Goal: Complete application form: Complete application form

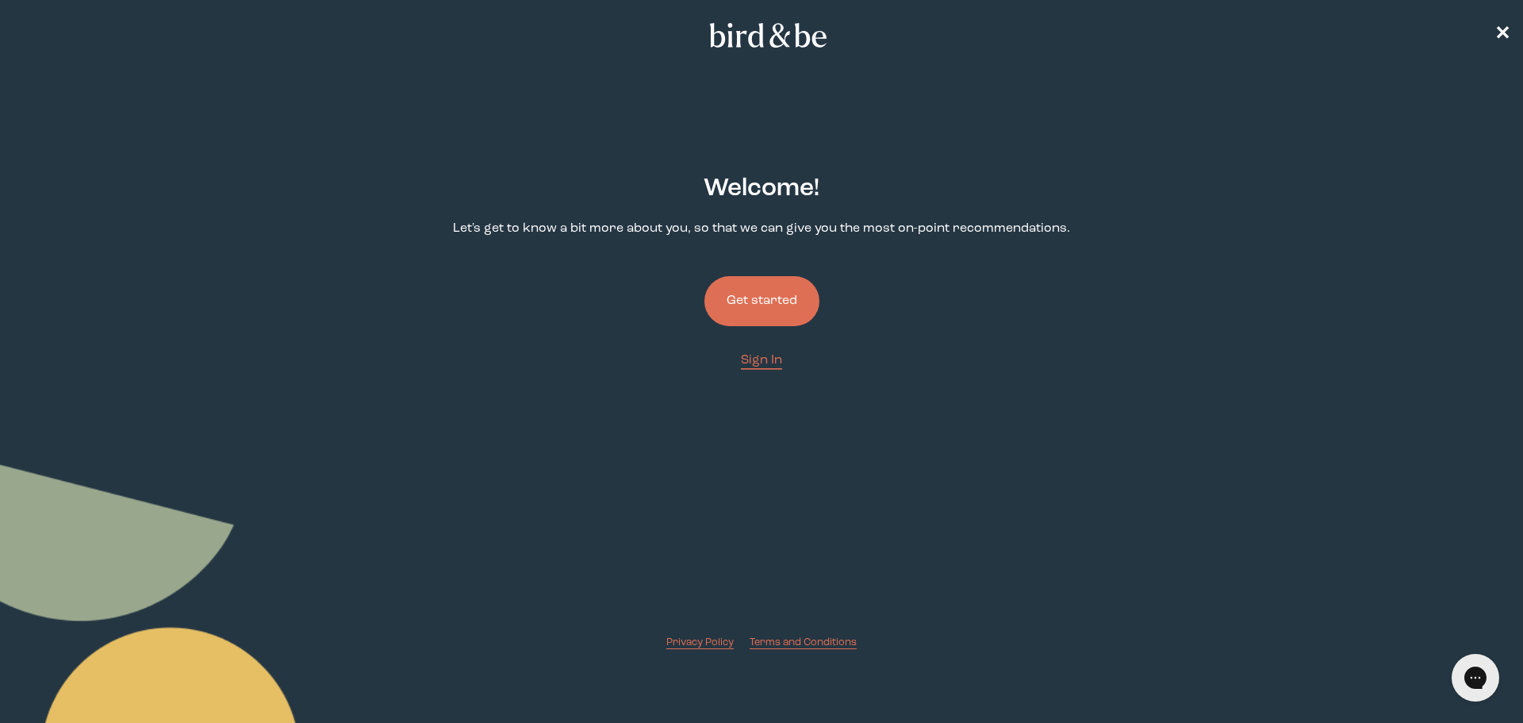
click at [772, 296] on button "Get started" at bounding box center [762, 301] width 115 height 50
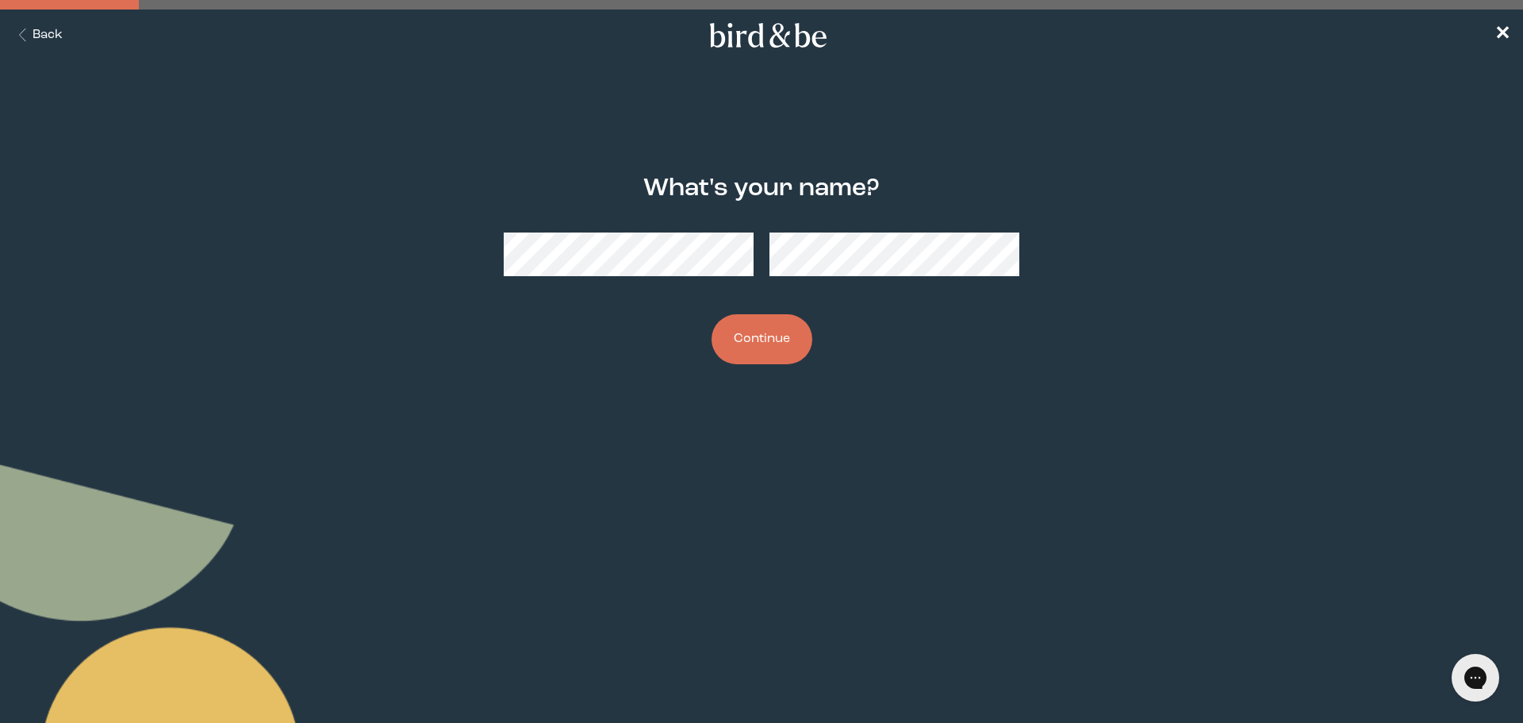
click at [623, 276] on div at bounding box center [762, 254] width 516 height 69
click at [639, 244] on div at bounding box center [762, 254] width 516 height 69
click at [758, 348] on button "Continue" at bounding box center [762, 339] width 101 height 50
click at [775, 331] on button "Continue" at bounding box center [762, 339] width 101 height 50
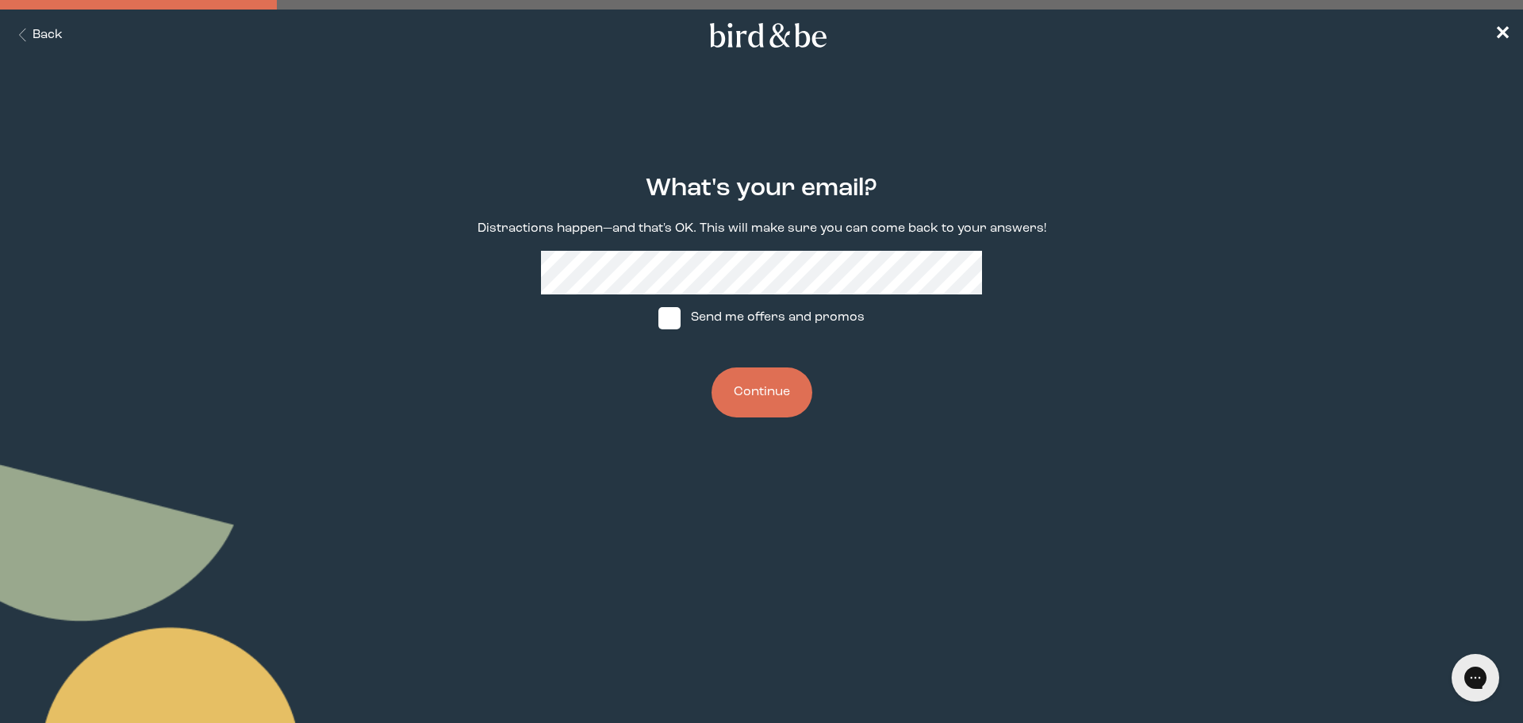
click at [755, 392] on button "Continue" at bounding box center [762, 392] width 101 height 50
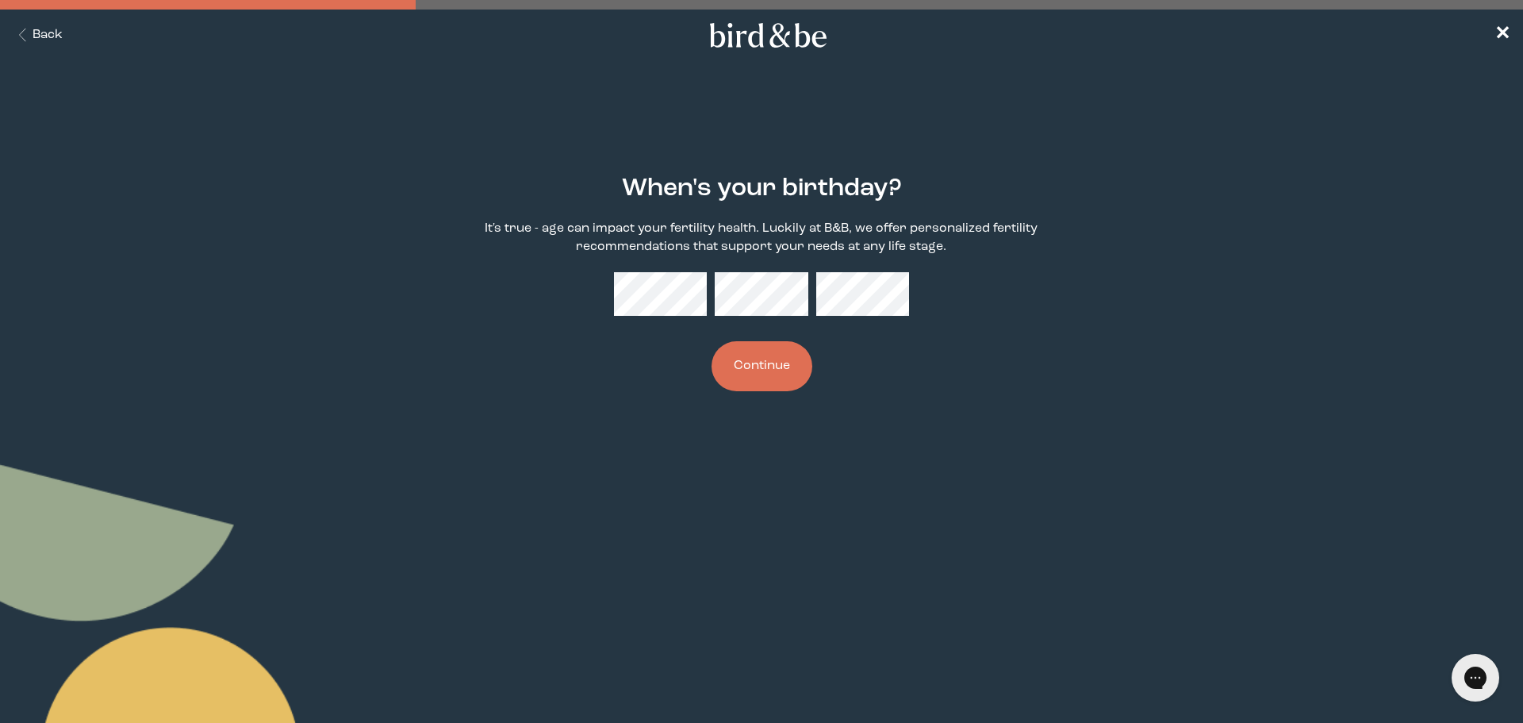
click at [735, 364] on button "Continue" at bounding box center [762, 366] width 101 height 50
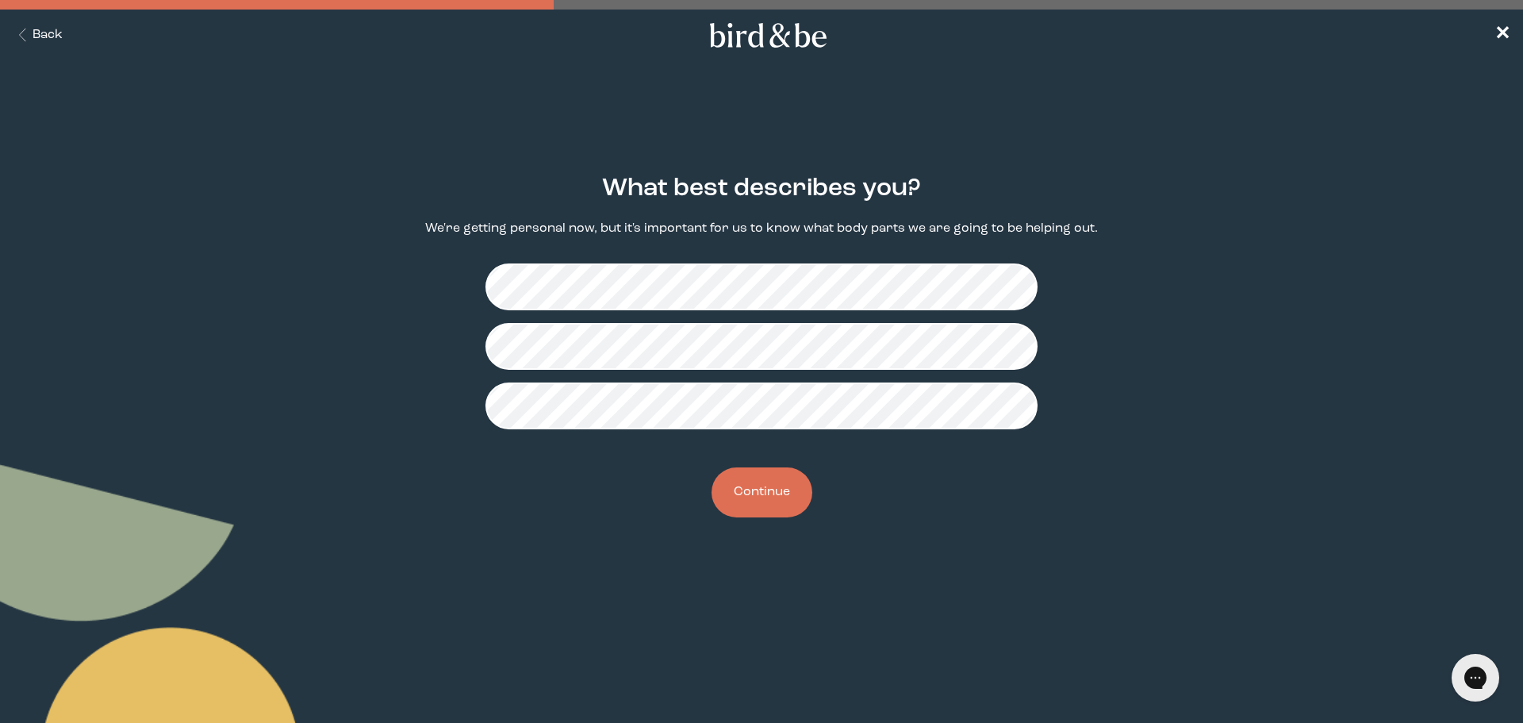
click at [748, 486] on button "Continue" at bounding box center [762, 492] width 101 height 50
click at [785, 486] on button "Continue" at bounding box center [762, 492] width 101 height 50
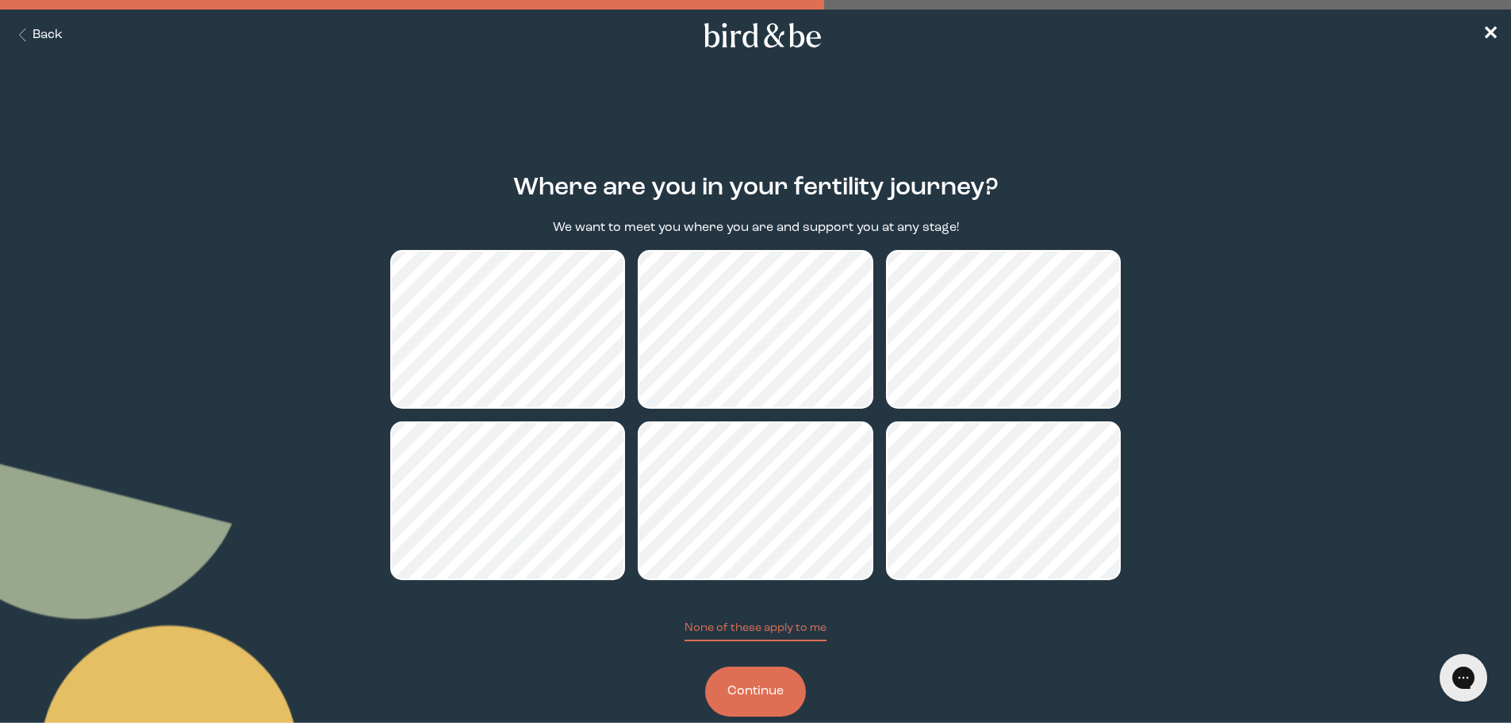
click at [743, 698] on button "Continue" at bounding box center [755, 691] width 101 height 50
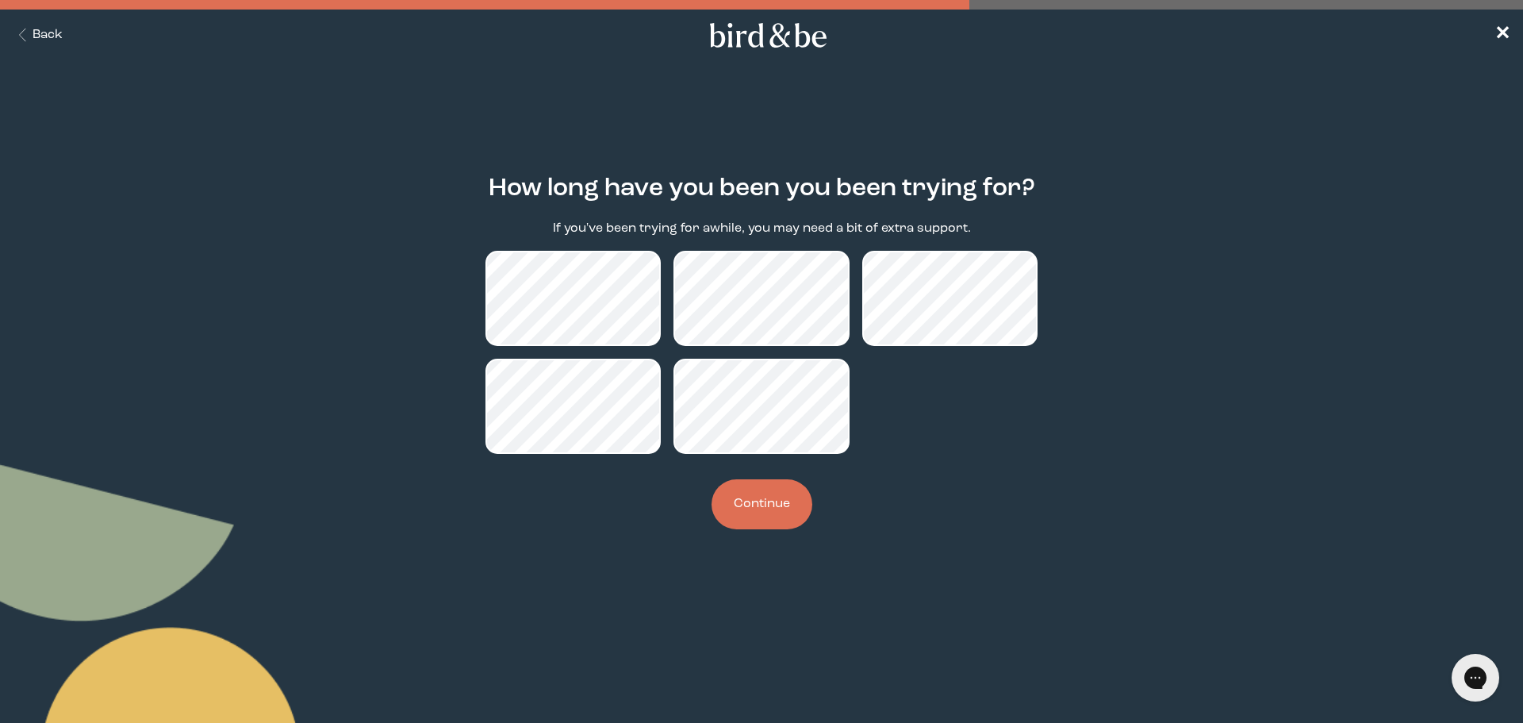
click at [770, 501] on button "Continue" at bounding box center [762, 504] width 101 height 50
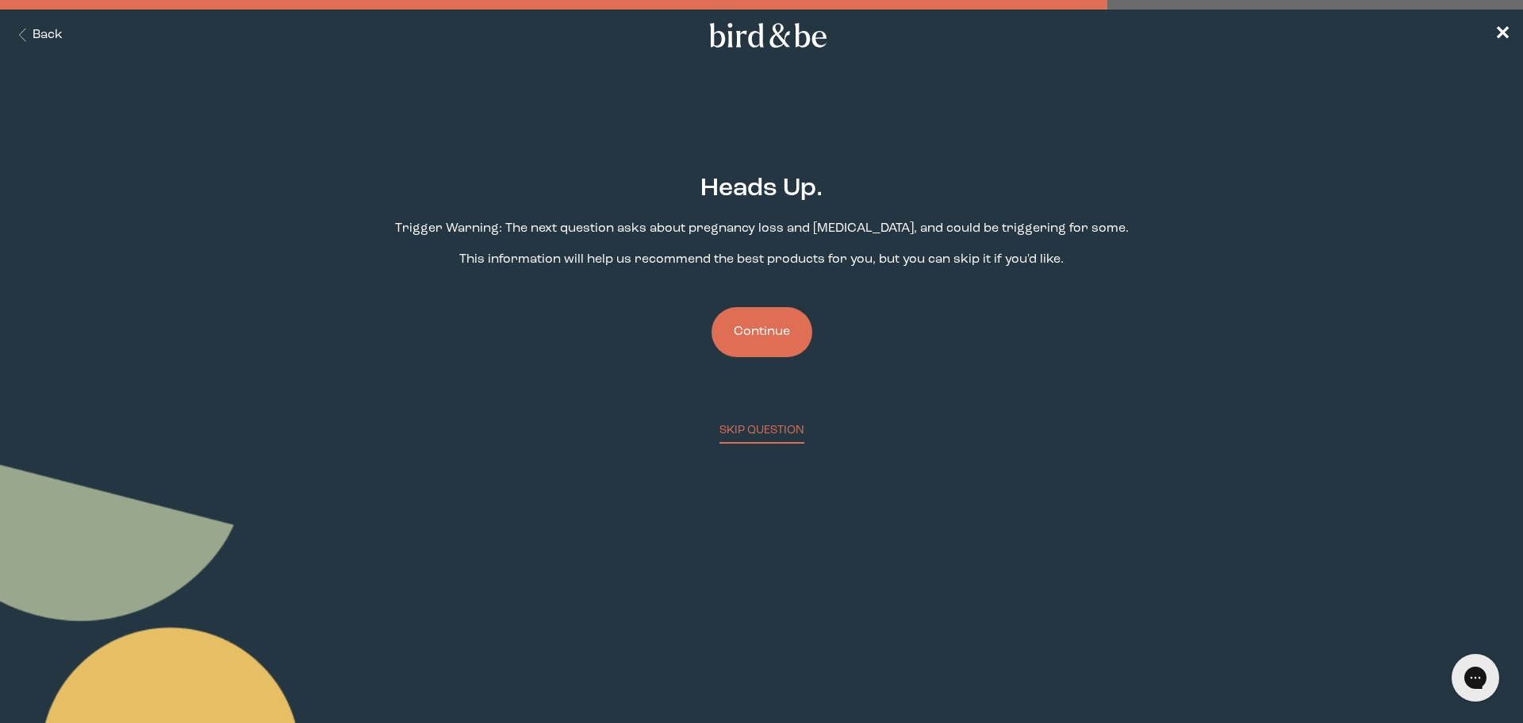
click at [751, 335] on button "Continue" at bounding box center [762, 332] width 101 height 50
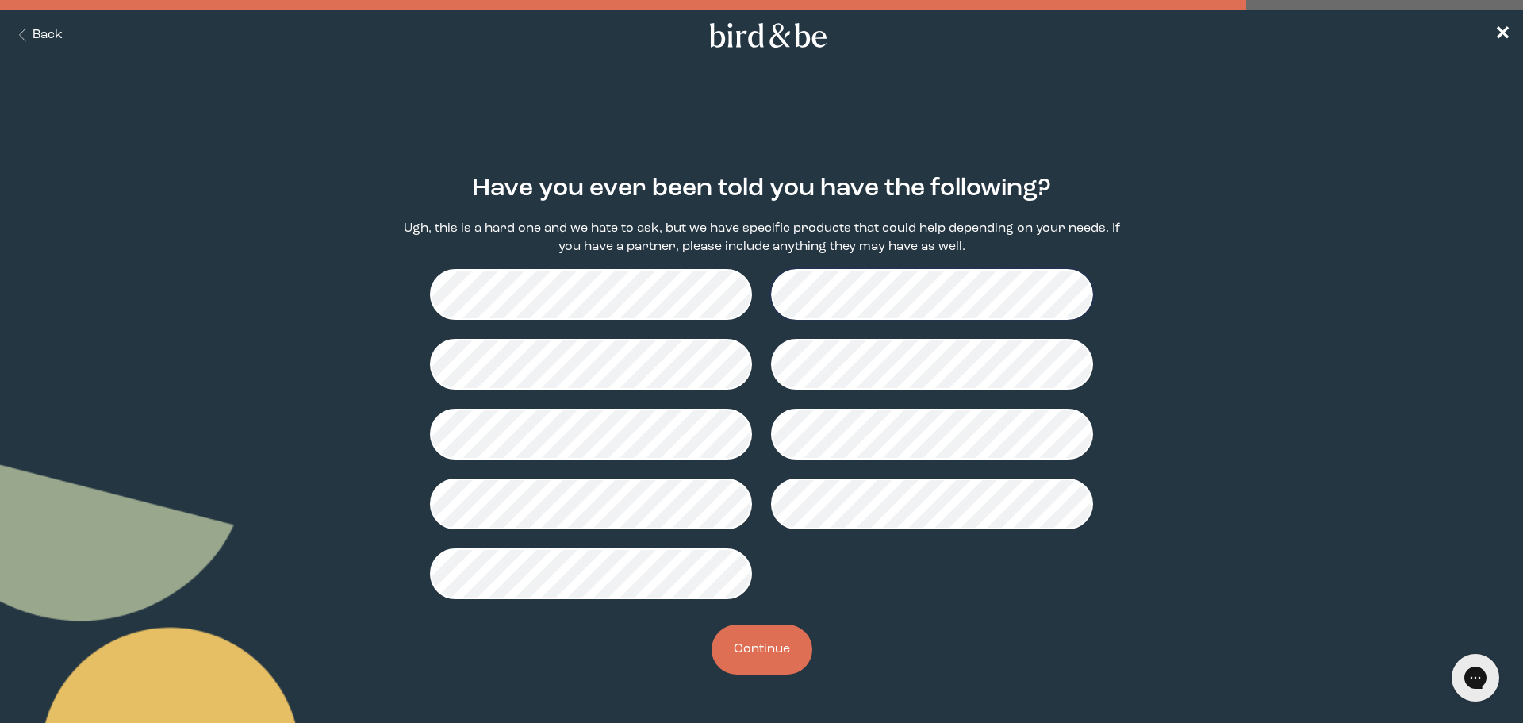
click at [762, 637] on button "Continue" at bounding box center [762, 649] width 101 height 50
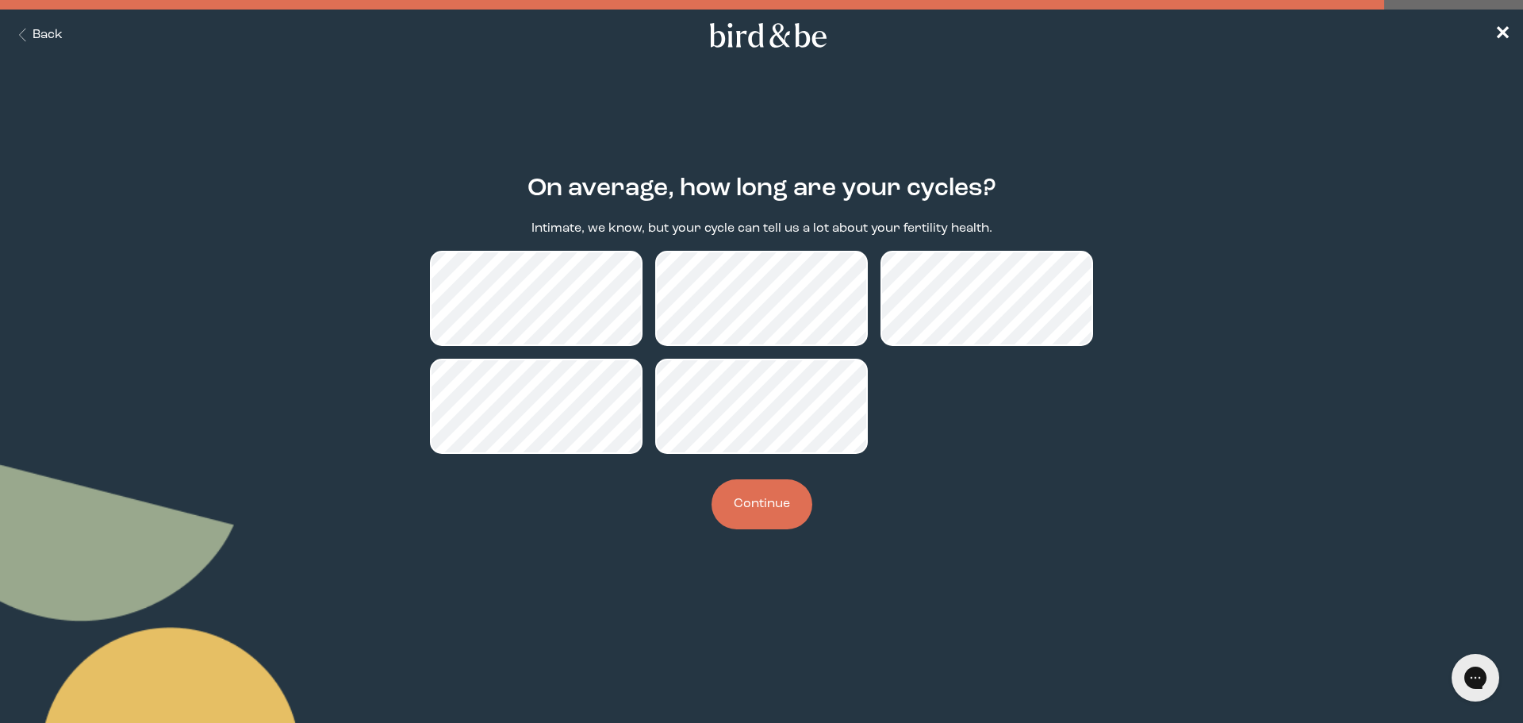
click at [755, 513] on button "Continue" at bounding box center [762, 504] width 101 height 50
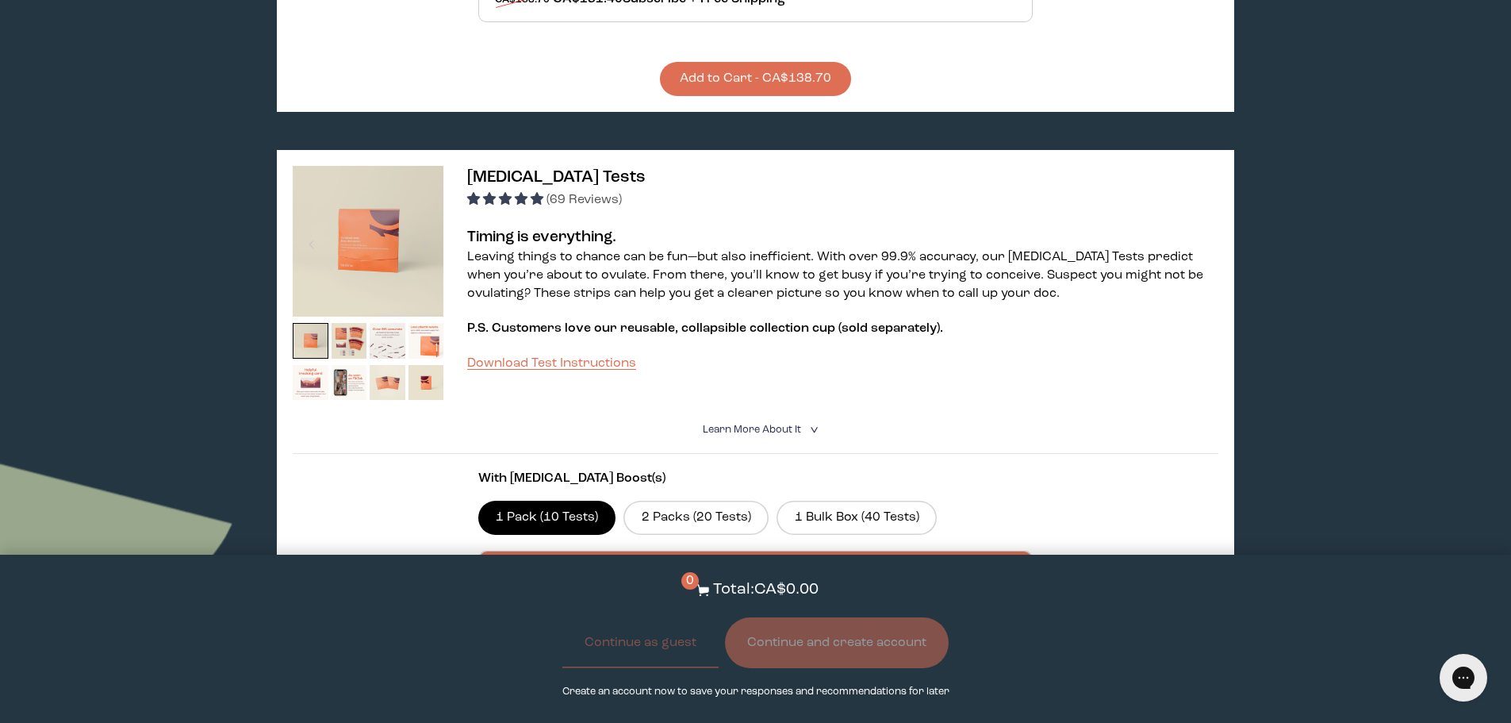
scroll to position [714, 0]
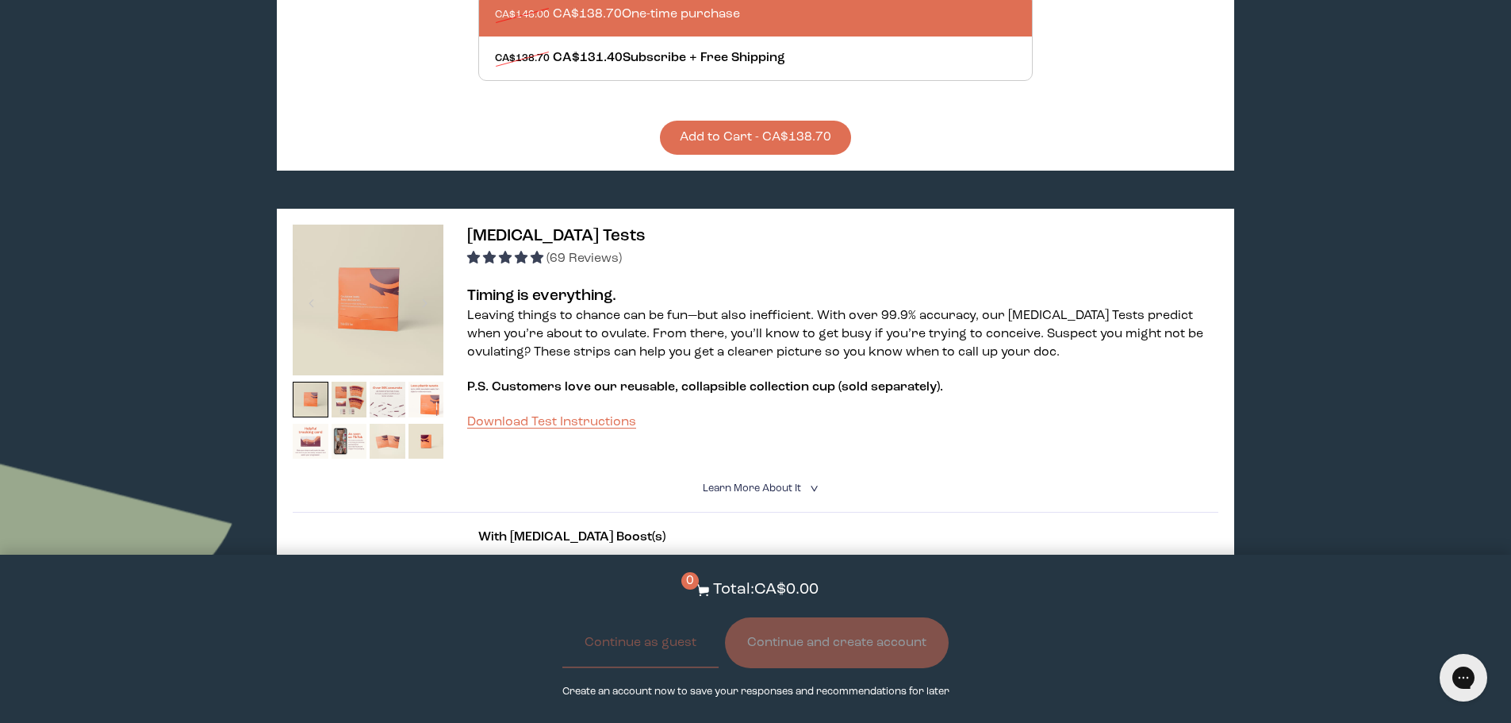
click at [377, 285] on img at bounding box center [368, 300] width 151 height 151
click at [532, 228] on span "[MEDICAL_DATA] Tests" at bounding box center [556, 236] width 179 height 17
click at [546, 225] on h3 "[MEDICAL_DATA] Tests (69 Reviews)" at bounding box center [842, 246] width 751 height 43
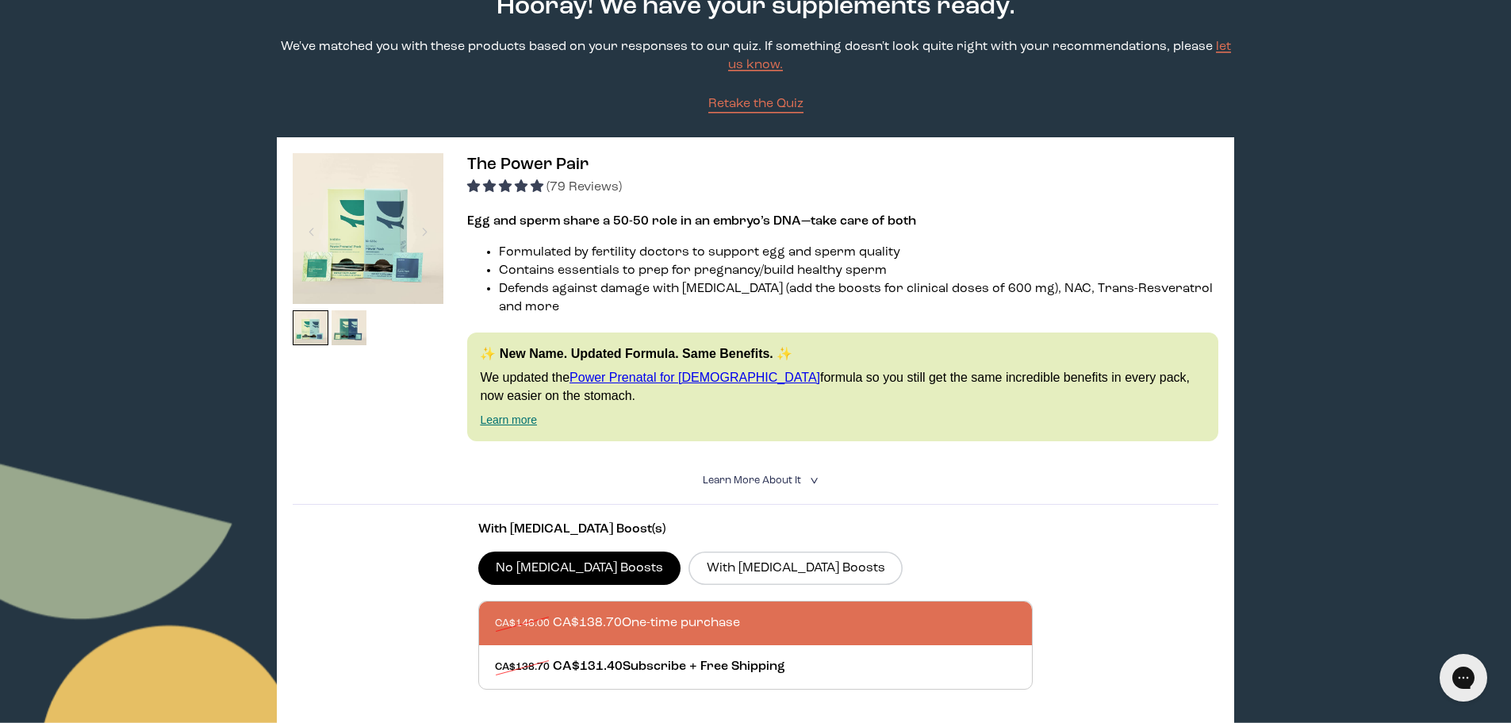
scroll to position [0, 0]
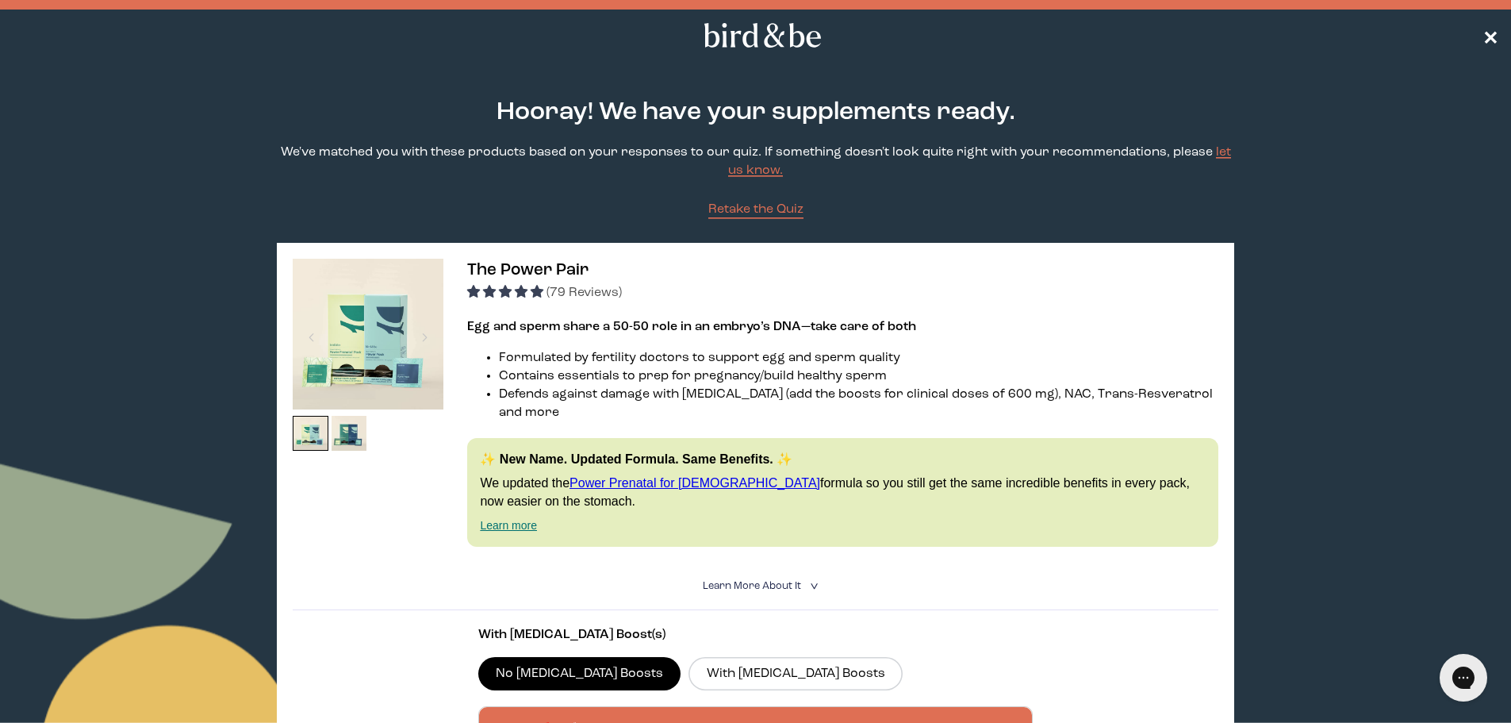
click at [1494, 29] on span "✕" at bounding box center [1491, 35] width 16 height 19
